Goal: Task Accomplishment & Management: Use online tool/utility

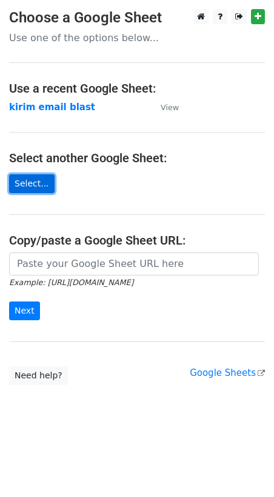
click at [47, 188] on link "Select..." at bounding box center [31, 183] width 45 height 19
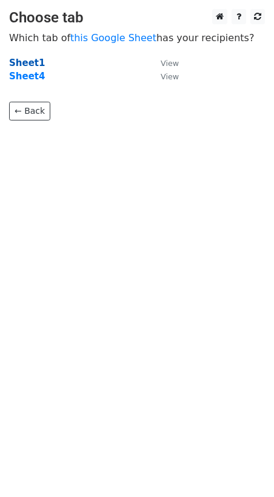
click at [30, 64] on strong "Sheet1" at bounding box center [27, 63] width 36 height 11
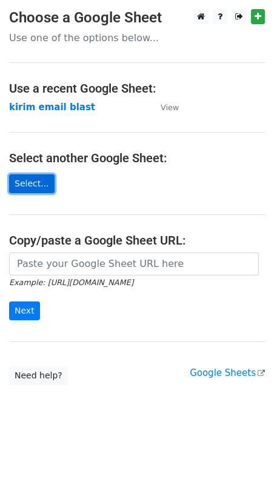
click at [19, 184] on link "Select..." at bounding box center [31, 183] width 45 height 19
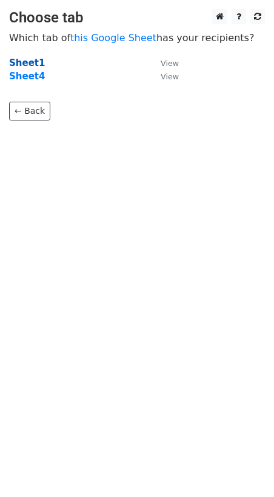
click at [25, 59] on strong "Sheet1" at bounding box center [27, 63] width 36 height 11
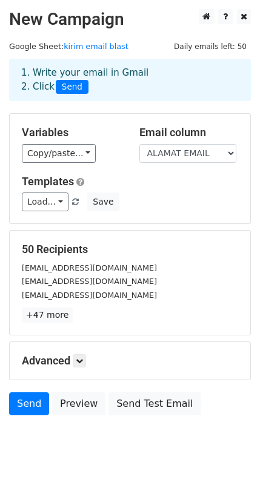
click at [128, 292] on div "[EMAIL_ADDRESS][DOMAIN_NAME]" at bounding box center [130, 295] width 234 height 14
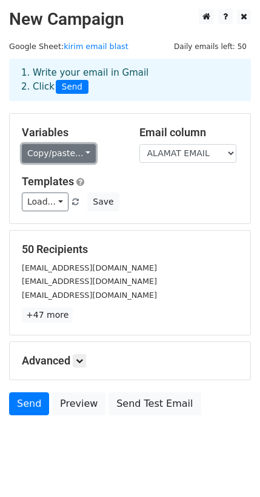
click at [66, 159] on link "Copy/paste..." at bounding box center [59, 153] width 74 height 19
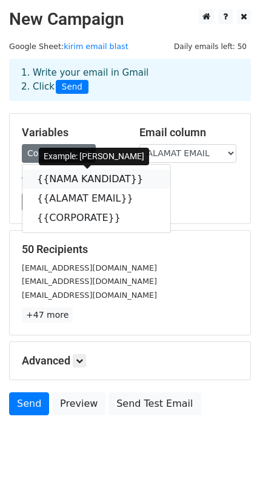
click at [82, 179] on link "{{NAMA KANDIDAT}}" at bounding box center [96, 179] width 148 height 19
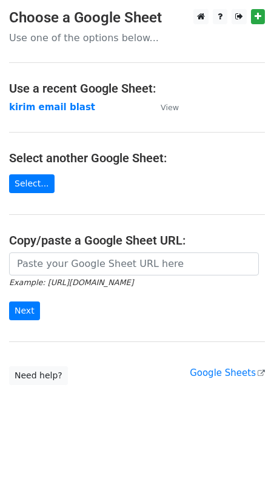
click at [188, 102] on main "Choose a Google Sheet Use one of the options below... Use a recent Google Sheet…" at bounding box center [137, 197] width 274 height 376
click at [168, 108] on small "View" at bounding box center [169, 107] width 18 height 9
click at [34, 193] on link "Select..." at bounding box center [31, 183] width 45 height 19
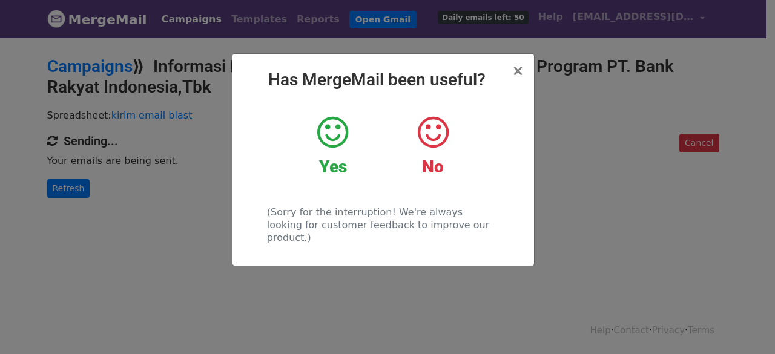
click at [337, 135] on icon at bounding box center [332, 132] width 31 height 36
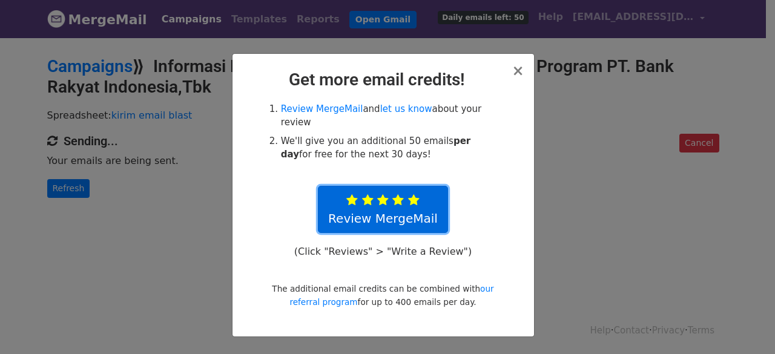
click at [403, 186] on link "Review MergeMail" at bounding box center [383, 209] width 130 height 47
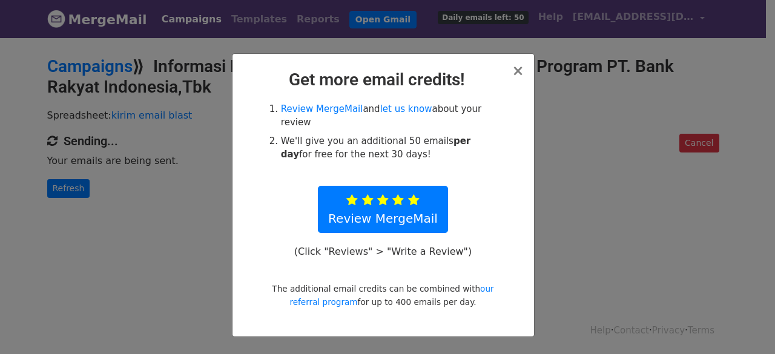
click at [574, 229] on div "× Get more email credits! Review MergeMail and let us know about your review We…" at bounding box center [387, 195] width 775 height 318
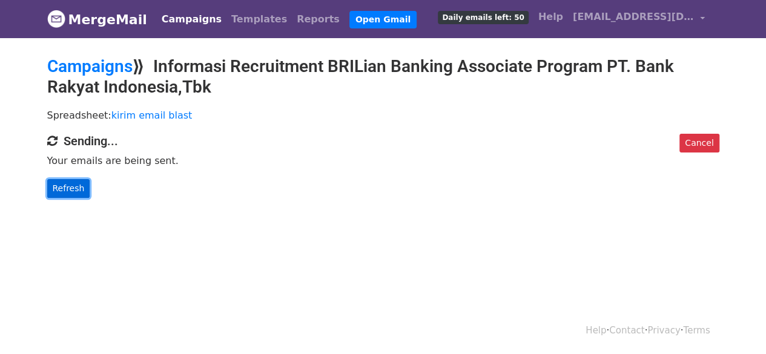
click at [68, 189] on link "Refresh" at bounding box center [68, 188] width 43 height 19
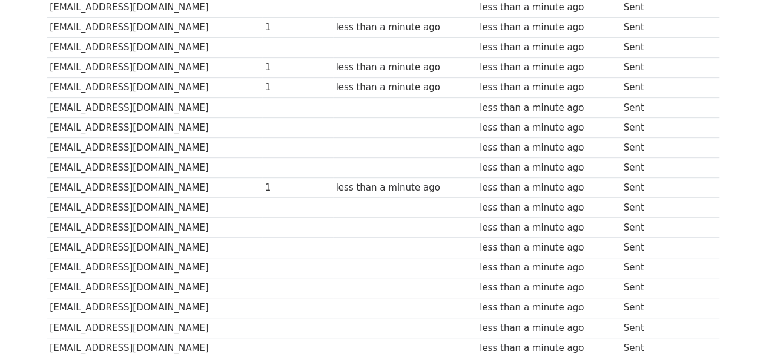
scroll to position [303, 0]
